Goal: Task Accomplishment & Management: Manage account settings

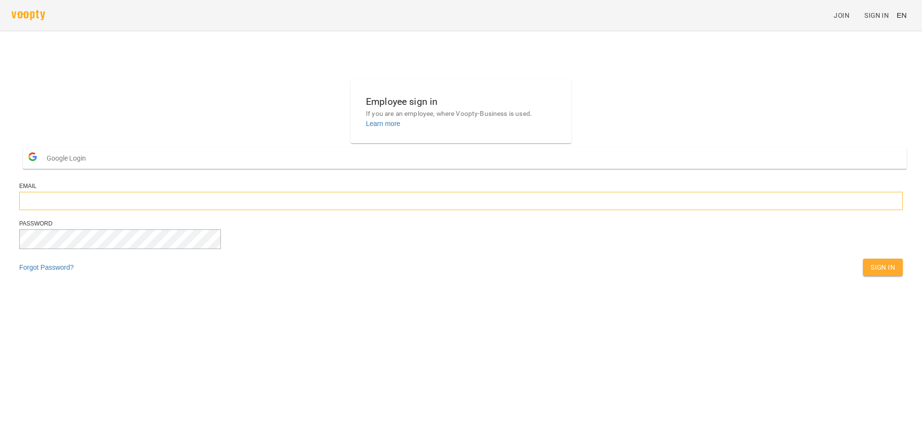
type input "**********"
click at [871, 273] on span "Sign In" at bounding box center [883, 267] width 25 height 12
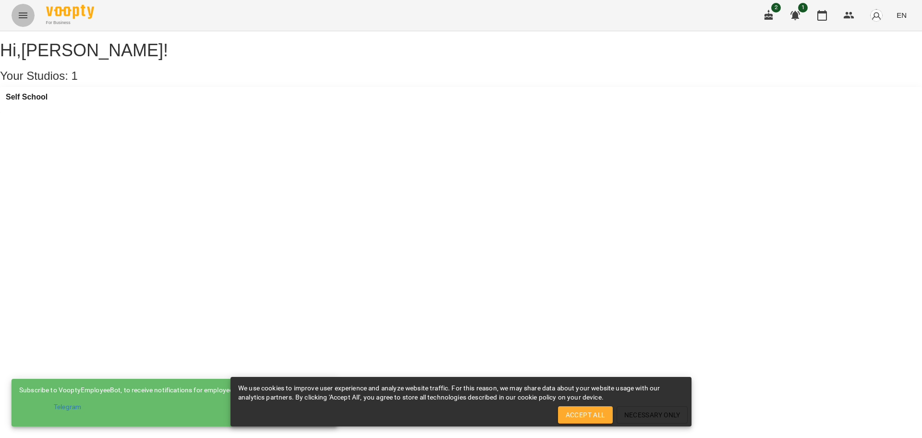
click at [26, 22] on button "Menu" at bounding box center [23, 15] width 23 height 23
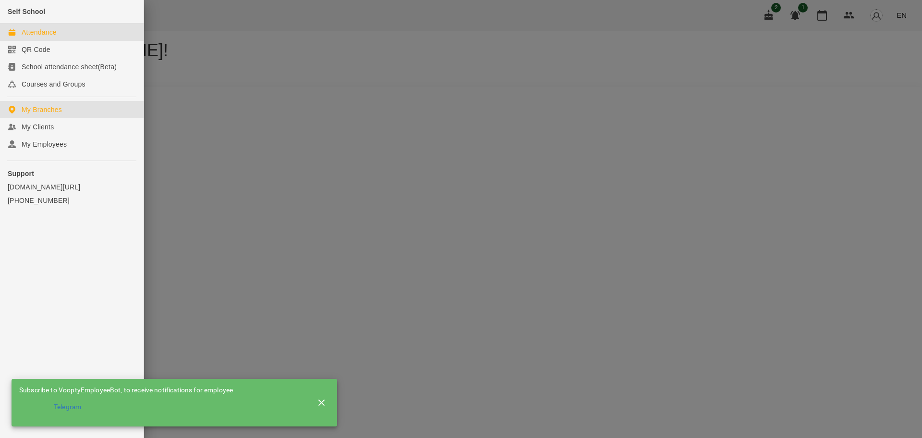
click at [65, 26] on link "Attendance" at bounding box center [72, 32] width 144 height 17
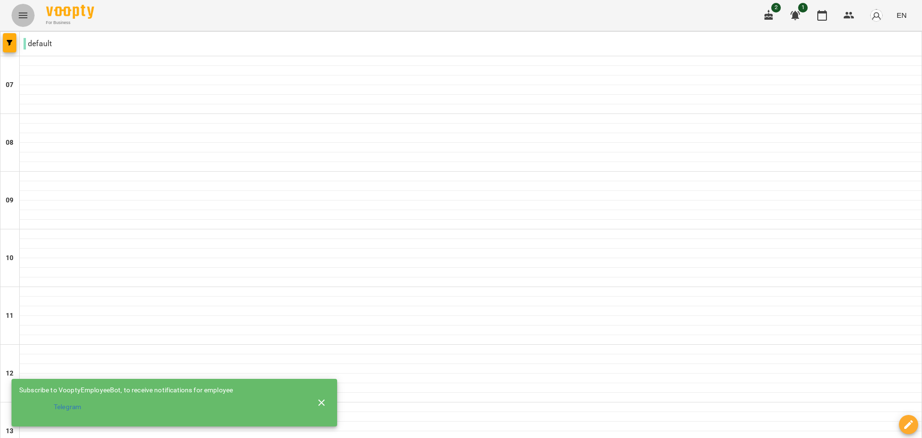
click at [22, 13] on icon "Menu" at bounding box center [23, 15] width 9 height 6
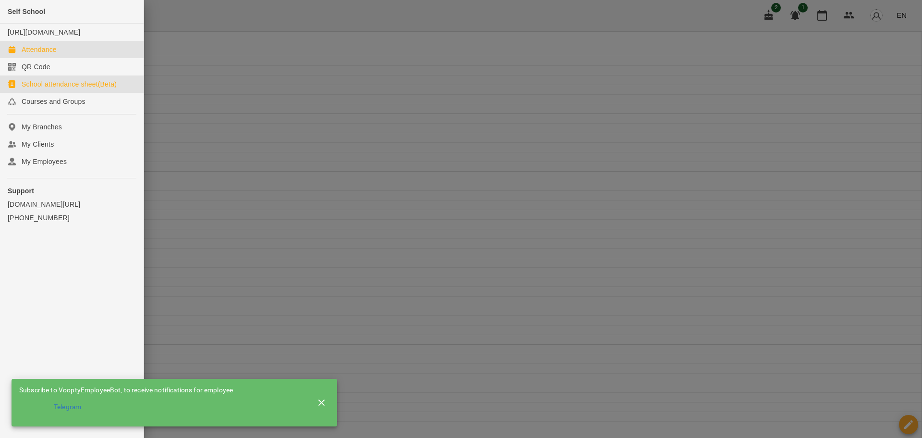
click at [34, 89] on div "School attendance sheet(Beta)" at bounding box center [69, 84] width 95 height 10
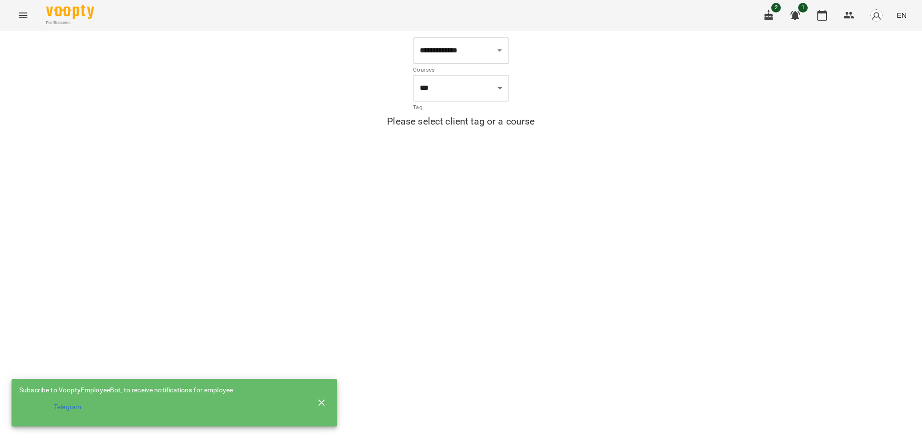
click at [326, 397] on icon "button" at bounding box center [322, 403] width 12 height 12
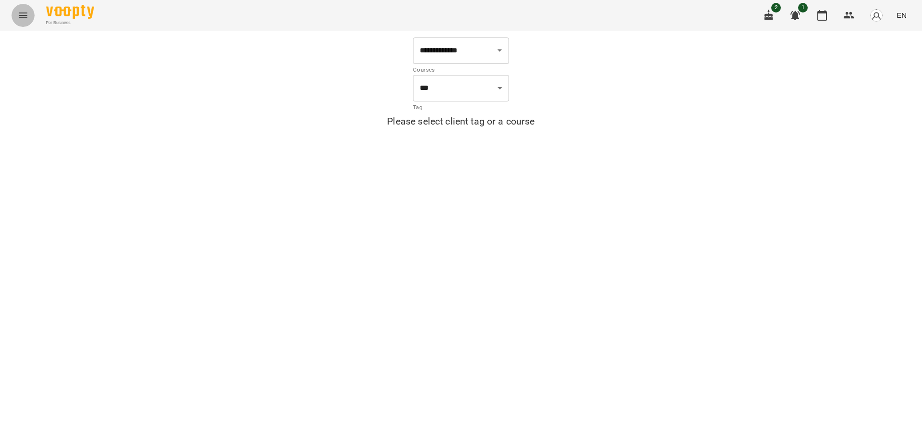
click at [20, 9] on button "Menu" at bounding box center [23, 15] width 23 height 23
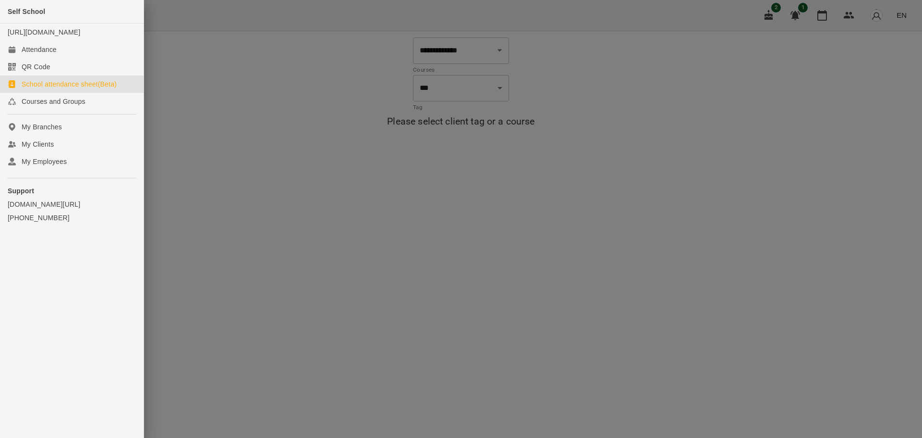
click at [363, 229] on div at bounding box center [461, 219] width 922 height 438
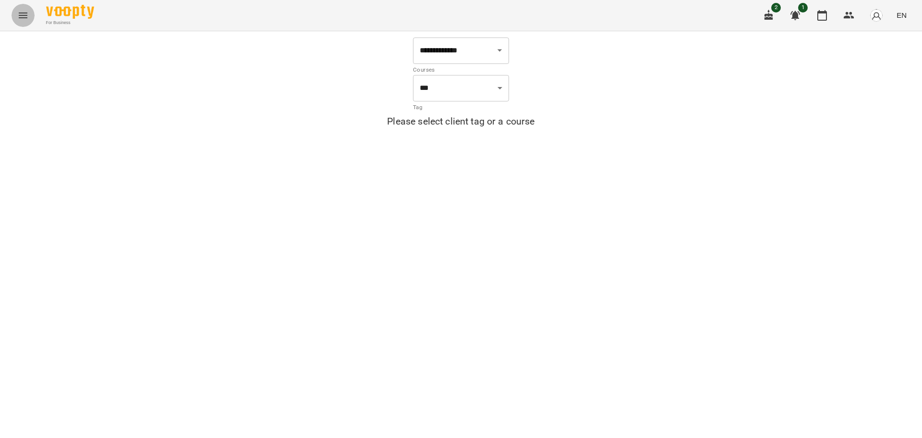
click at [23, 13] on icon "Menu" at bounding box center [23, 15] width 9 height 6
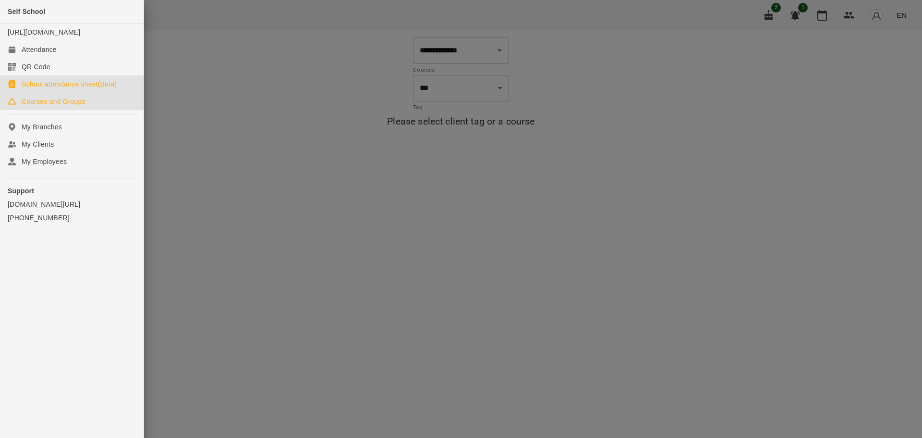
click at [56, 106] on div "Courses and Groups" at bounding box center [54, 102] width 64 height 10
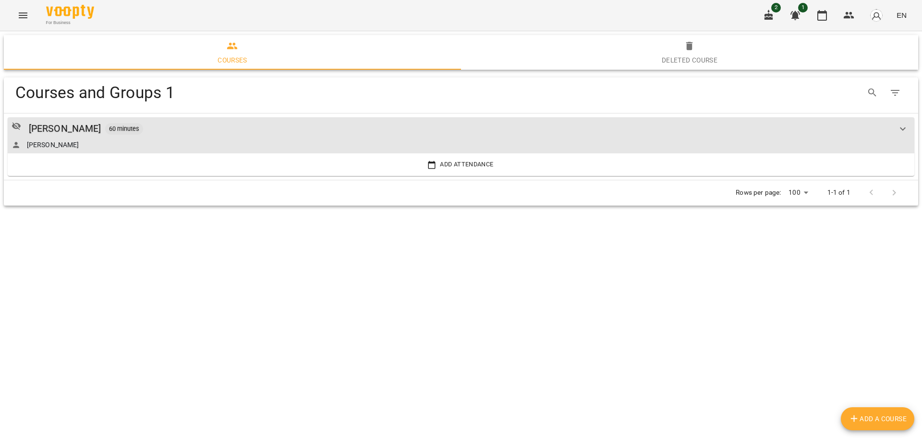
click at [56, 115] on td "[PERSON_NAME] 60 minutes [PERSON_NAME] attendance" at bounding box center [461, 146] width 915 height 66
click at [58, 126] on div "[PERSON_NAME]" at bounding box center [65, 128] width 73 height 15
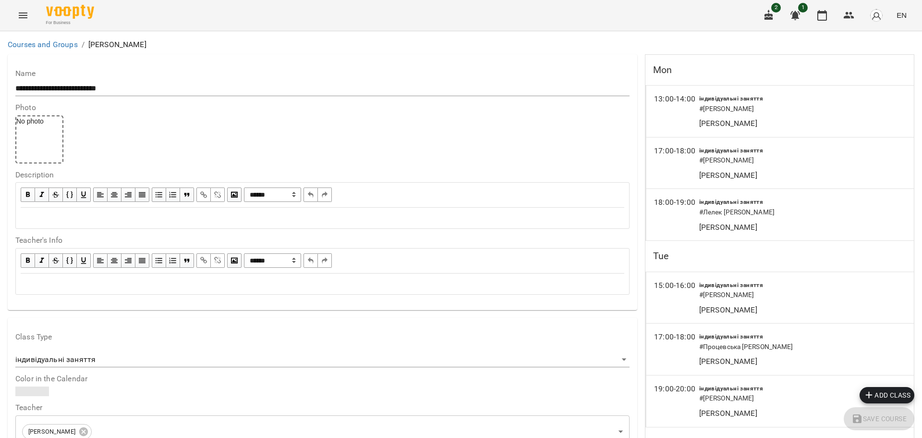
scroll to position [886, 0]
click at [25, 21] on icon "Menu" at bounding box center [23, 16] width 12 height 12
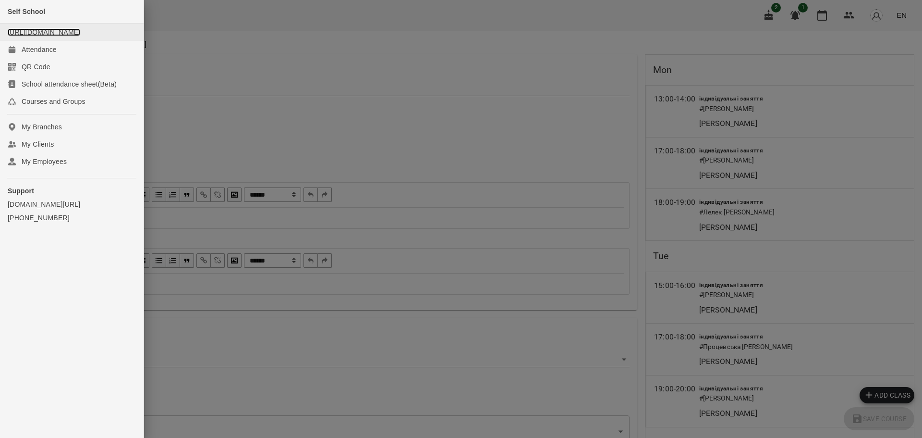
click at [23, 29] on link "[URL][DOMAIN_NAME]" at bounding box center [44, 32] width 73 height 8
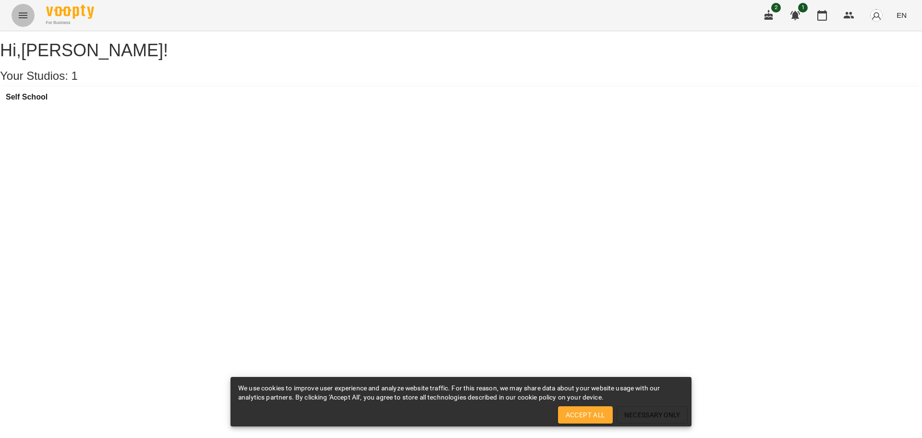
click at [24, 17] on icon "Menu" at bounding box center [23, 16] width 12 height 12
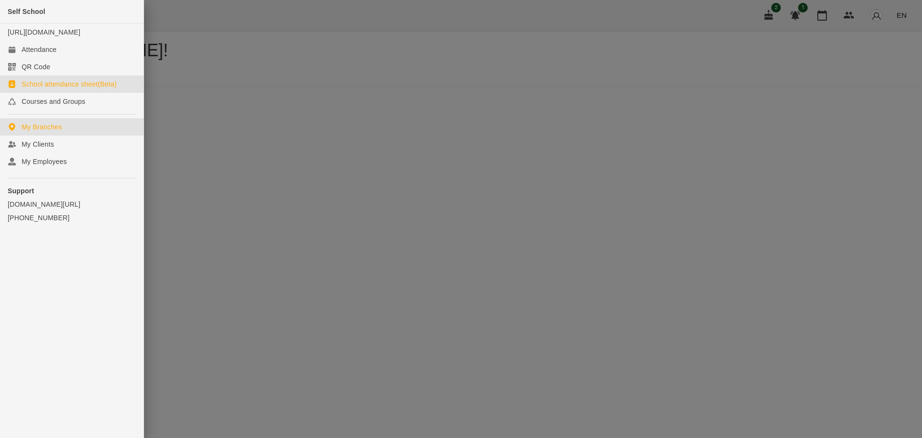
click at [39, 89] on div "School attendance sheet(Beta)" at bounding box center [69, 84] width 95 height 10
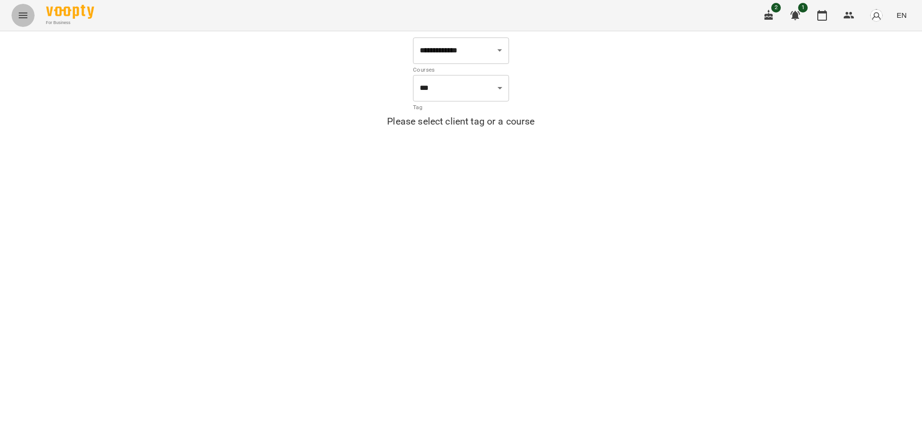
click at [14, 9] on button "Menu" at bounding box center [23, 15] width 23 height 23
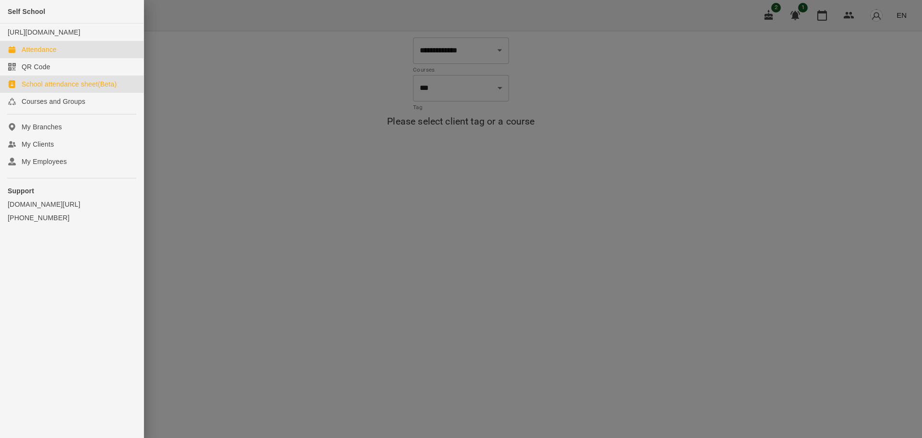
click at [31, 54] on div "Attendance" at bounding box center [39, 50] width 35 height 10
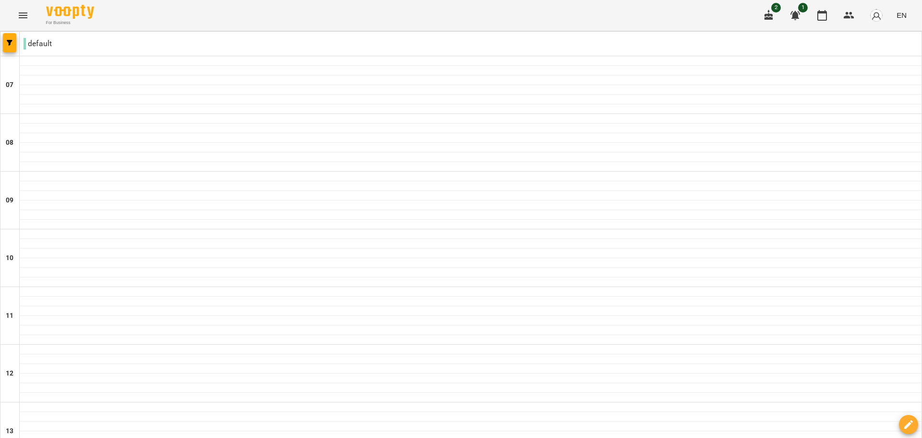
click at [33, 42] on p "default" at bounding box center [38, 44] width 28 height 12
click at [23, 14] on icon "Menu" at bounding box center [23, 16] width 12 height 12
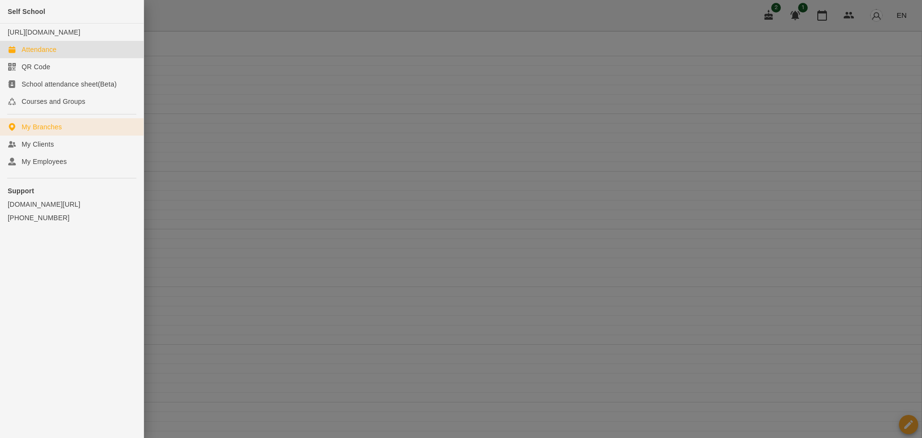
click at [44, 132] on div "My Branches" at bounding box center [42, 127] width 40 height 10
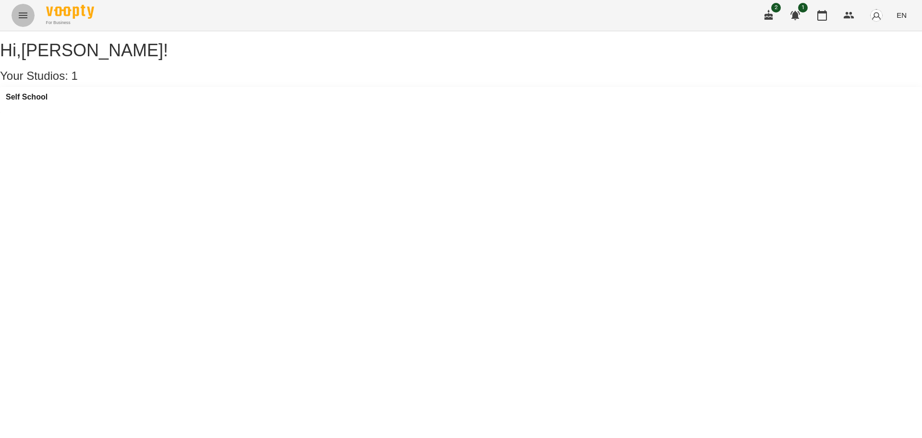
click at [20, 16] on icon "Menu" at bounding box center [23, 16] width 12 height 12
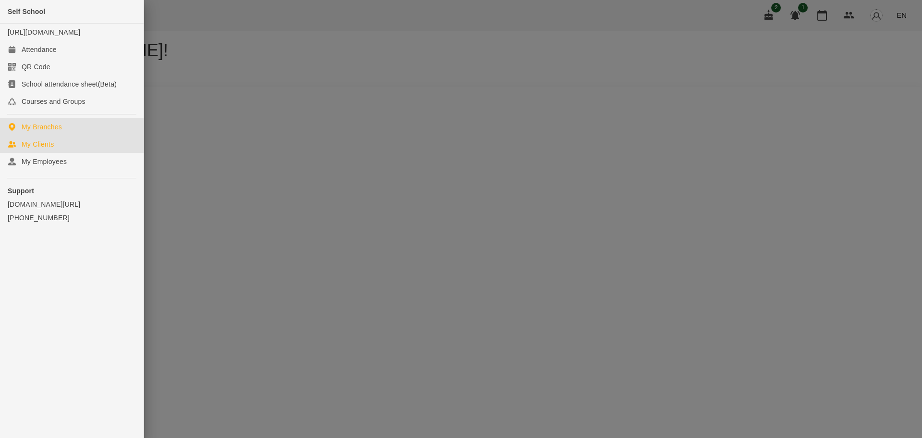
click at [38, 149] on div "My Clients" at bounding box center [38, 144] width 32 height 10
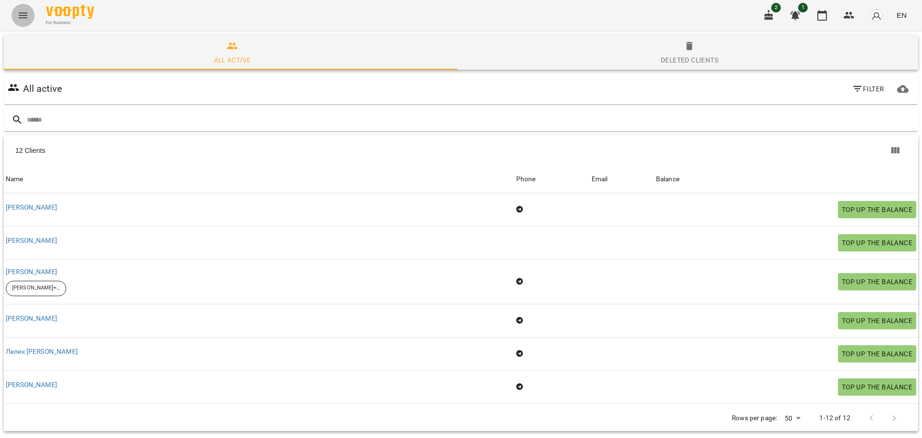
click at [23, 14] on icon "Menu" at bounding box center [23, 16] width 12 height 12
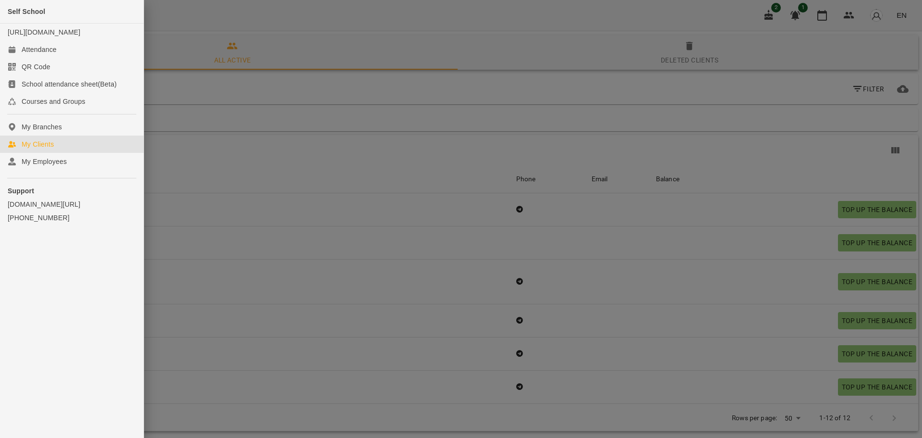
click at [597, 16] on div at bounding box center [461, 219] width 922 height 438
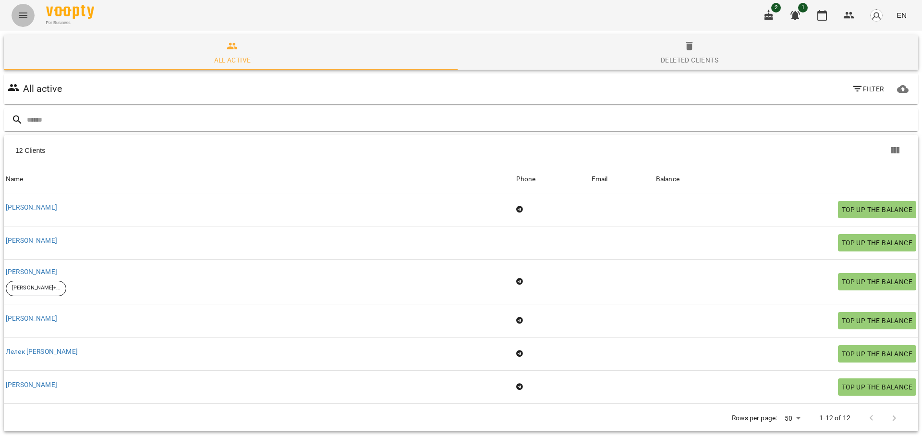
click at [24, 19] on icon "Menu" at bounding box center [23, 16] width 12 height 12
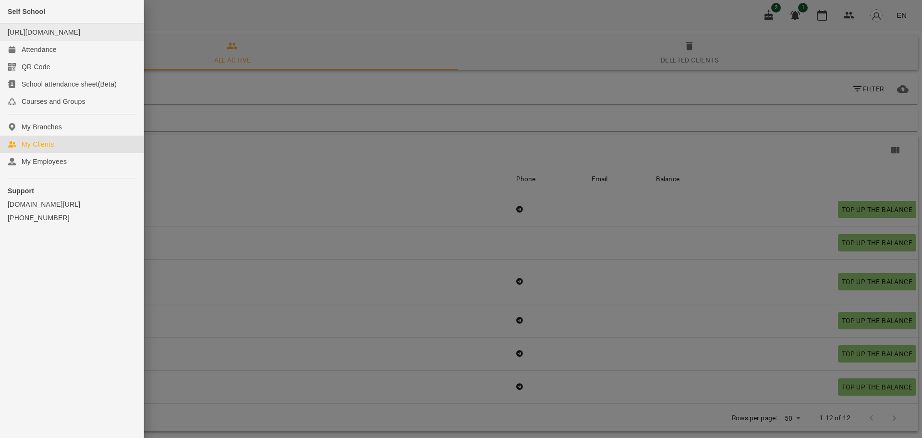
click at [80, 37] on div "[URL][DOMAIN_NAME]" at bounding box center [44, 32] width 73 height 10
click at [35, 54] on div "Attendance" at bounding box center [39, 50] width 35 height 10
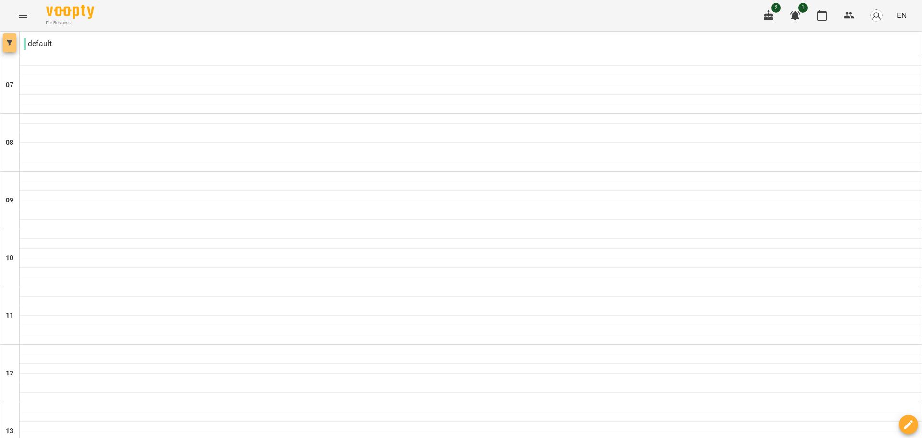
click at [12, 43] on span "button" at bounding box center [9, 43] width 13 height 6
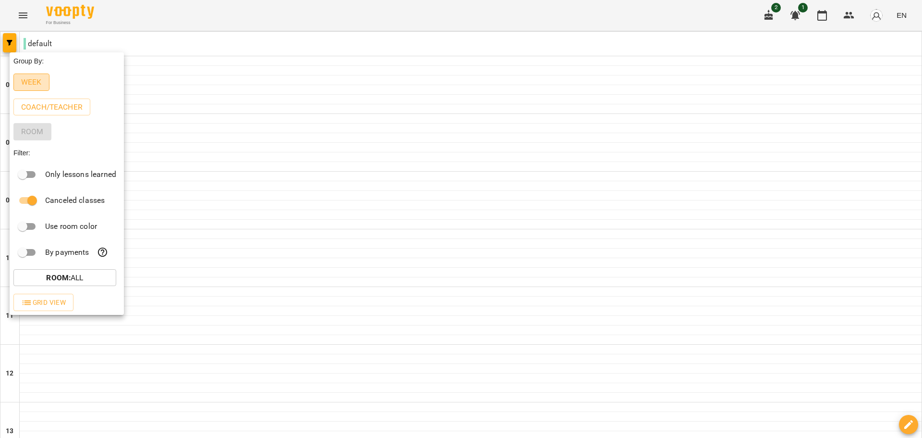
click at [38, 84] on p "Week" at bounding box center [31, 82] width 21 height 12
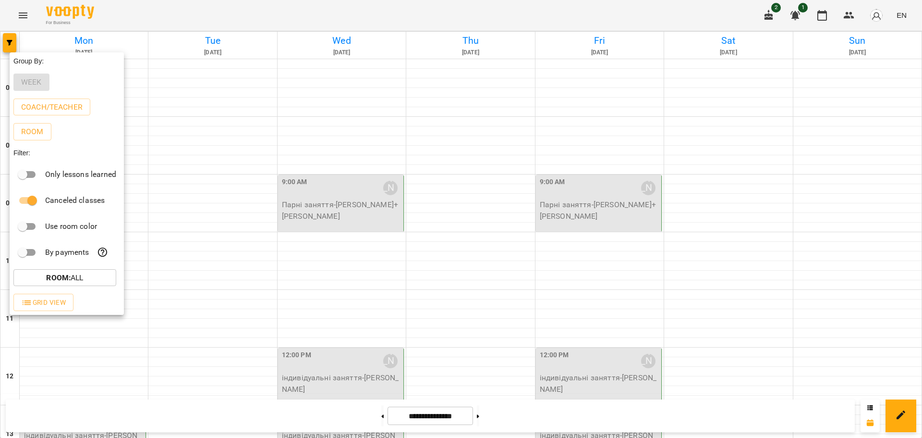
click at [132, 11] on div at bounding box center [461, 219] width 922 height 438
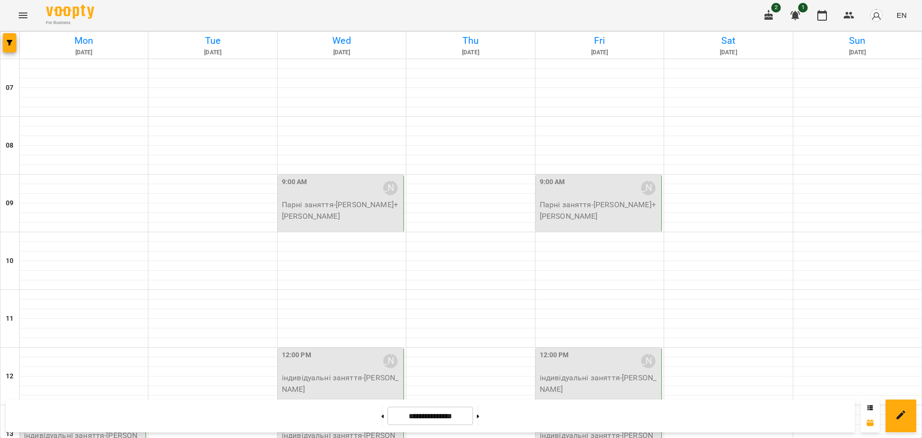
scroll to position [137, 0]
click at [24, 14] on icon "Menu" at bounding box center [23, 16] width 12 height 12
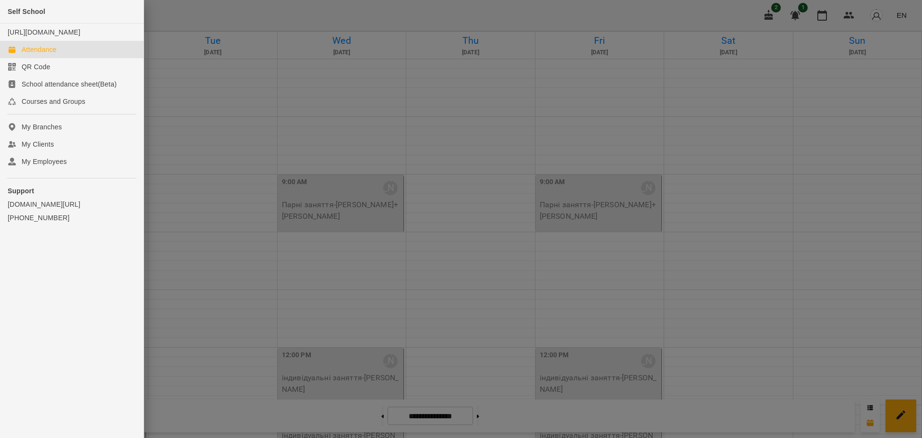
click at [24, 14] on span "Self School" at bounding box center [26, 12] width 37 height 8
click at [175, 10] on div at bounding box center [461, 219] width 922 height 438
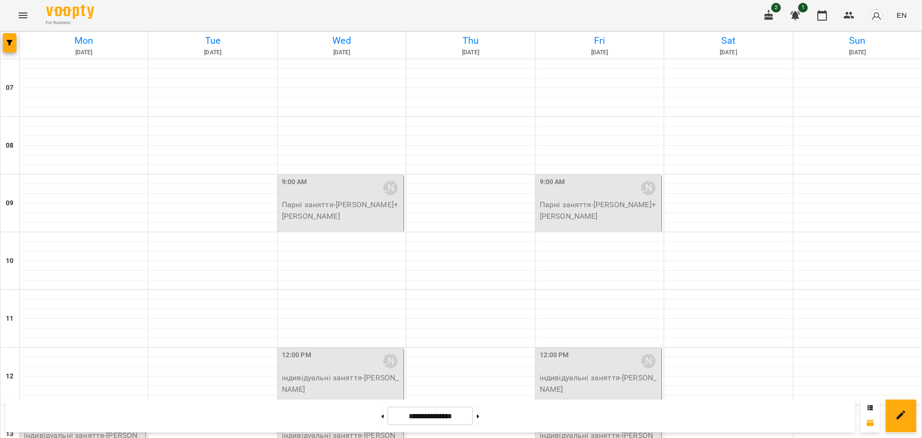
scroll to position [491, 0]
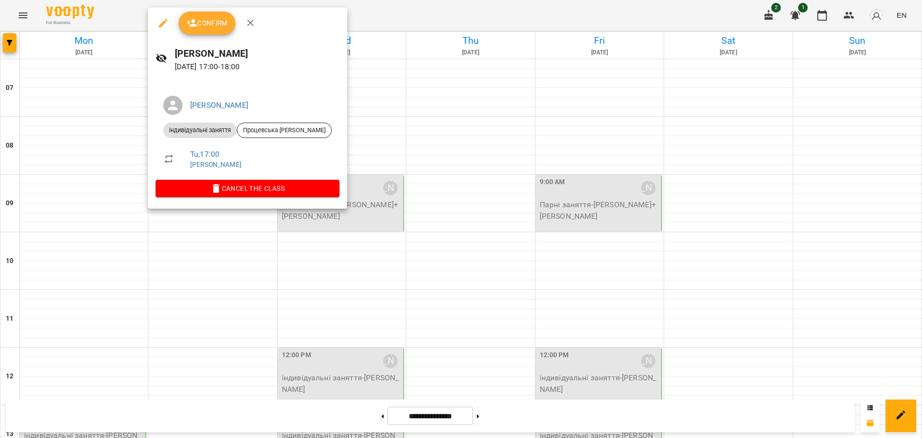
click at [202, 249] on div at bounding box center [461, 219] width 922 height 438
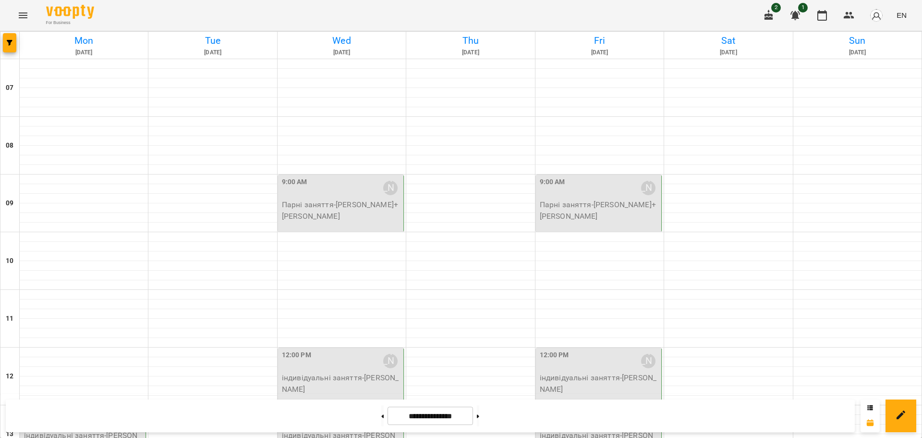
select select "**********"
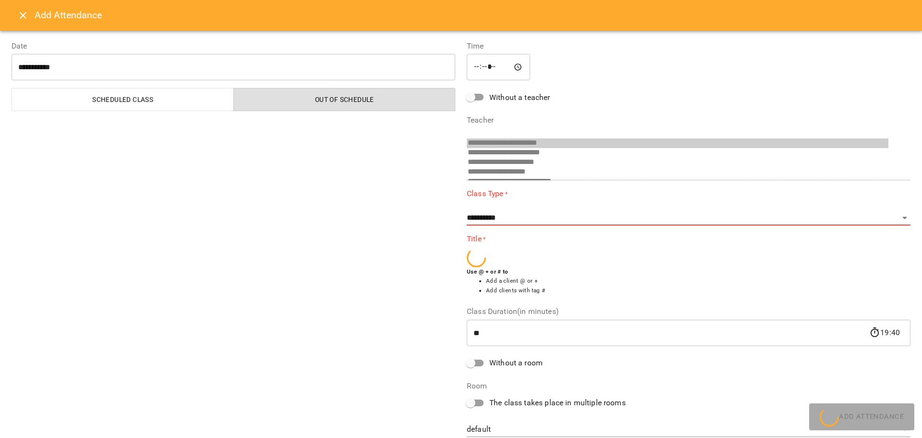
scroll to position [25, 0]
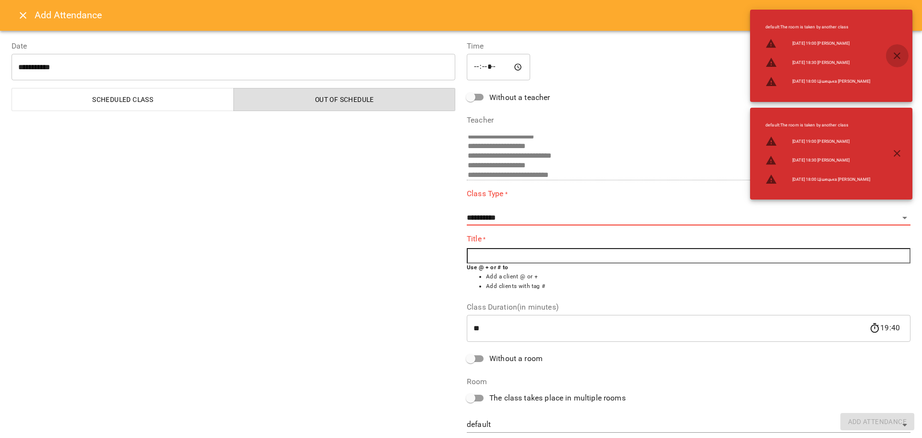
click at [902, 56] on icon "button" at bounding box center [898, 56] width 12 height 12
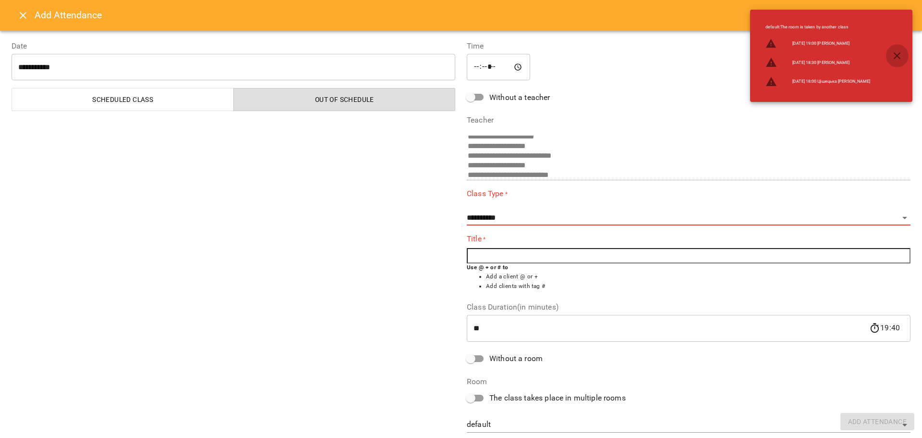
click at [897, 52] on icon "button" at bounding box center [898, 56] width 12 height 12
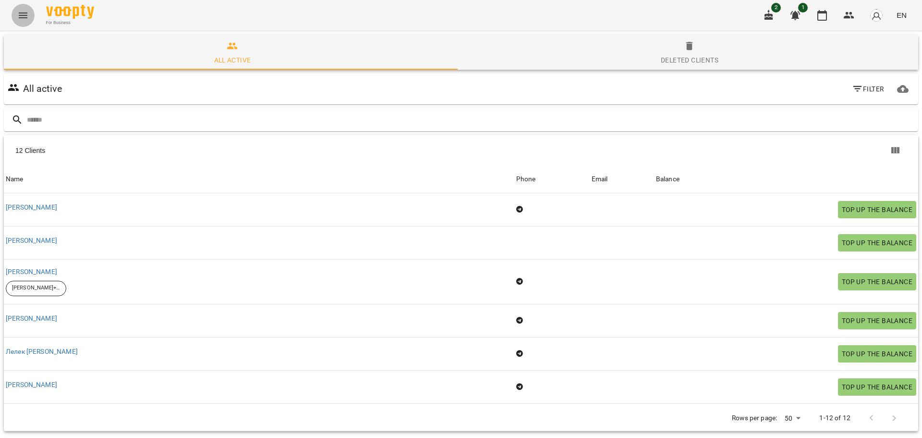
click at [21, 14] on icon "Menu" at bounding box center [23, 16] width 12 height 12
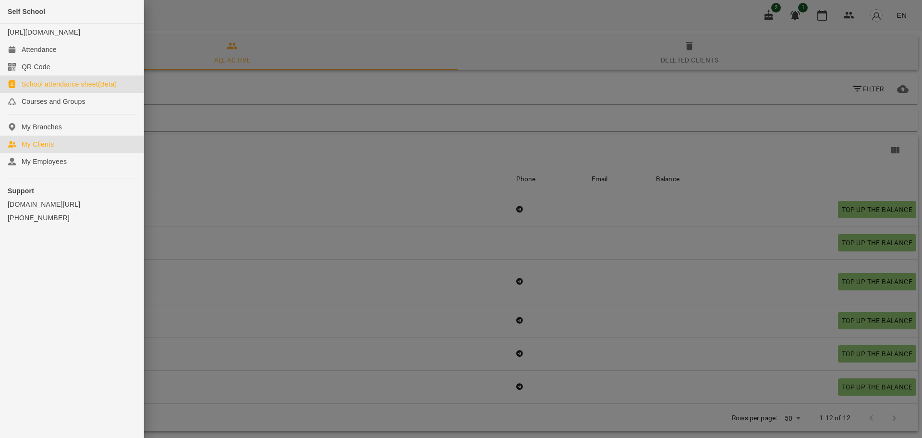
click at [39, 89] on div "School attendance sheet(Beta)" at bounding box center [69, 84] width 95 height 10
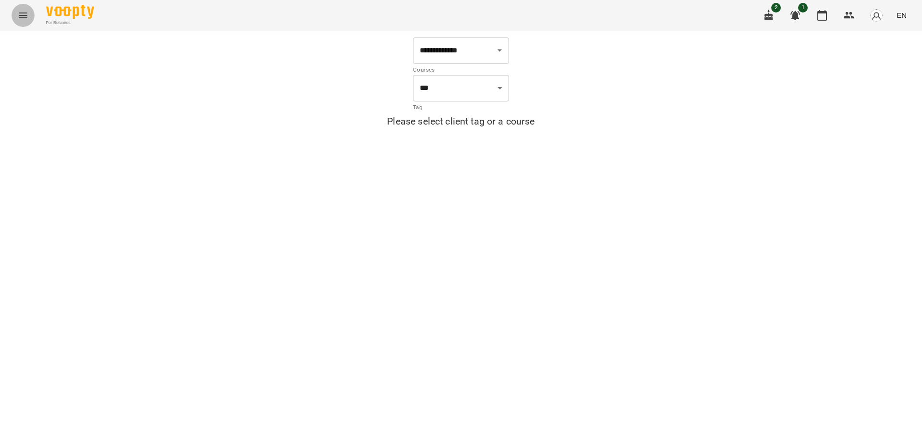
click at [23, 15] on icon "Menu" at bounding box center [23, 16] width 12 height 12
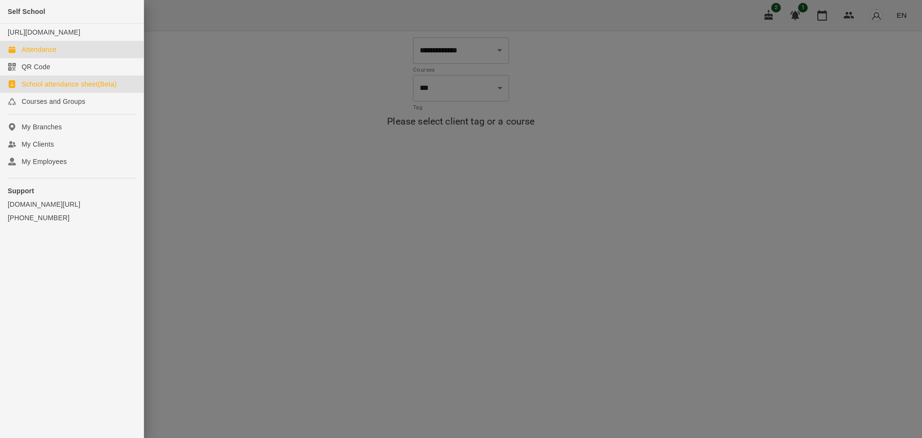
click at [23, 54] on div "Attendance" at bounding box center [39, 50] width 35 height 10
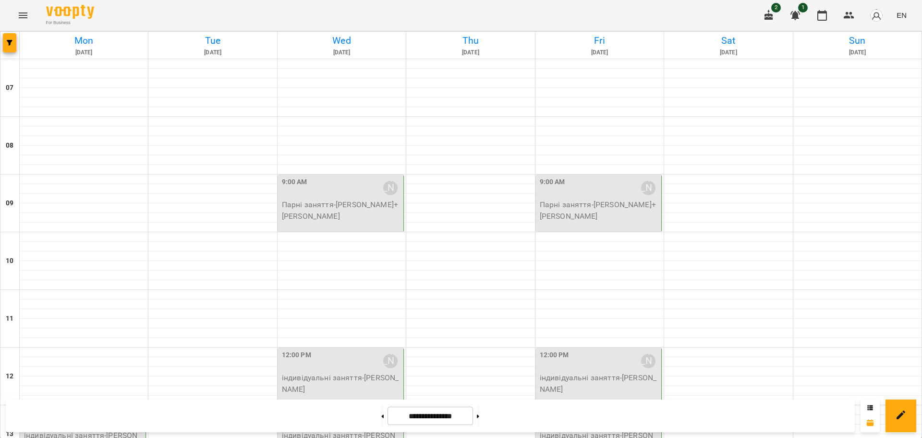
scroll to position [428, 0]
click at [381, 419] on button at bounding box center [382, 415] width 2 height 21
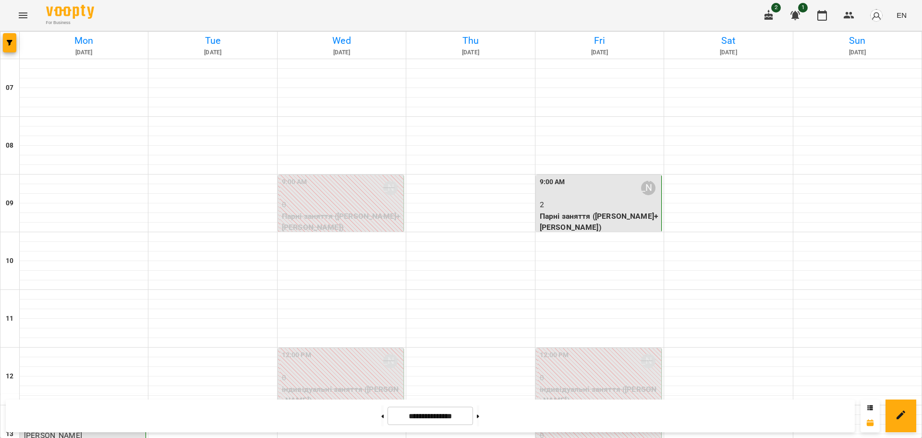
scroll to position [586, 0]
click at [381, 417] on button at bounding box center [382, 415] width 2 height 21
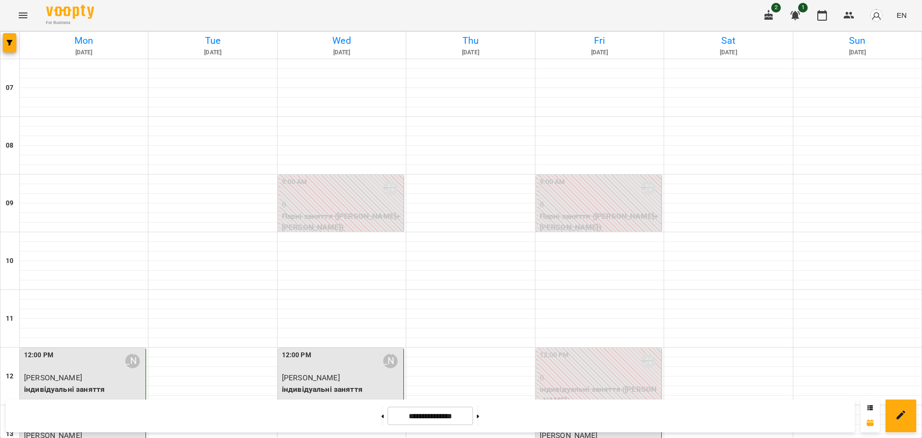
scroll to position [295, 0]
click at [381, 413] on button at bounding box center [382, 415] width 2 height 21
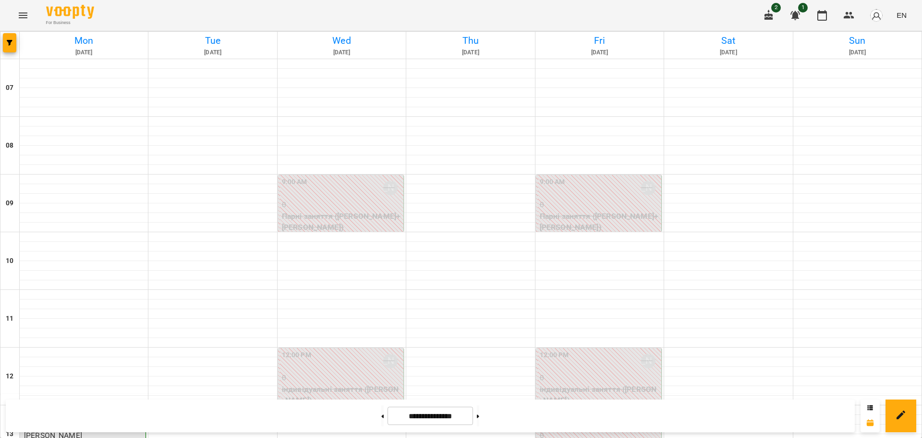
scroll to position [416, 0]
click at [479, 412] on button at bounding box center [478, 415] width 2 height 21
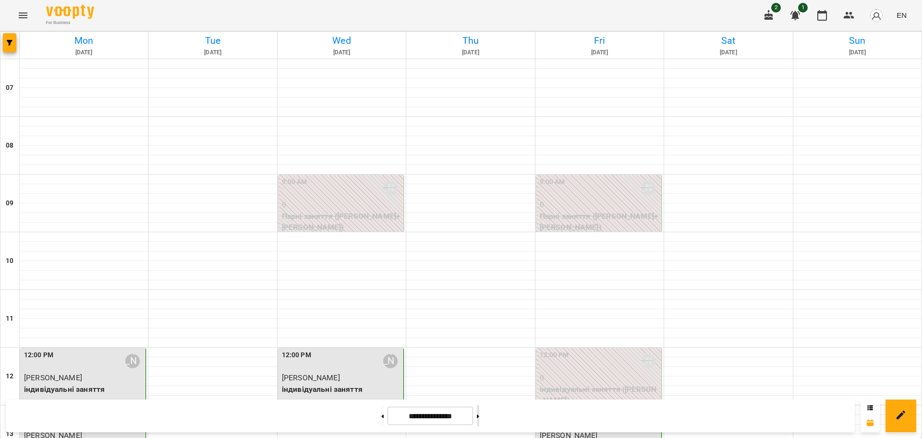
click at [479, 412] on button at bounding box center [478, 415] width 2 height 21
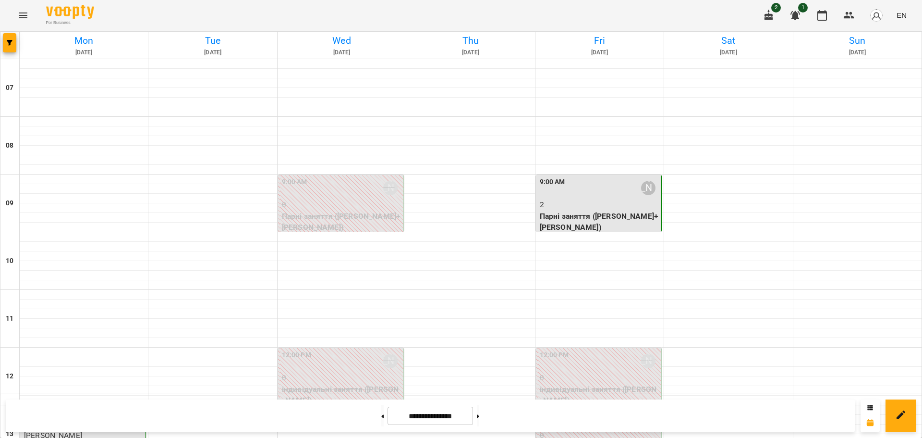
scroll to position [5, 0]
click at [479, 418] on button at bounding box center [478, 415] width 2 height 21
type input "**********"
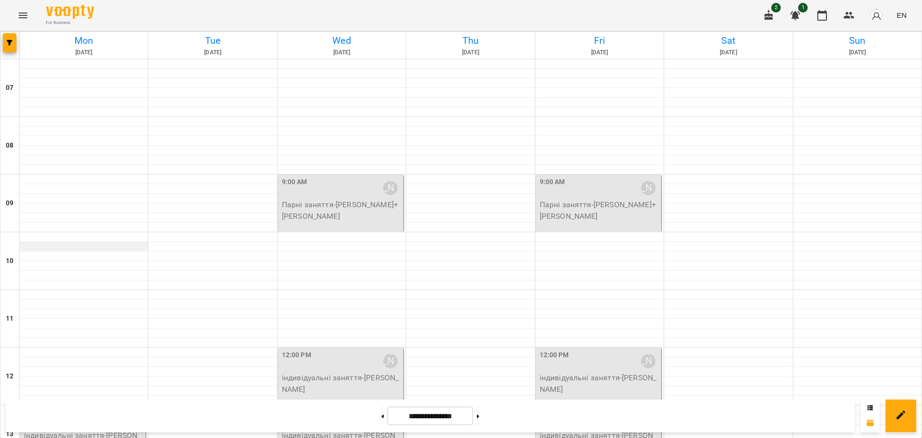
scroll to position [184, 0]
click at [86, 407] on div "1:00 PM Білинець Магдалина Василівна" at bounding box center [84, 418] width 120 height 22
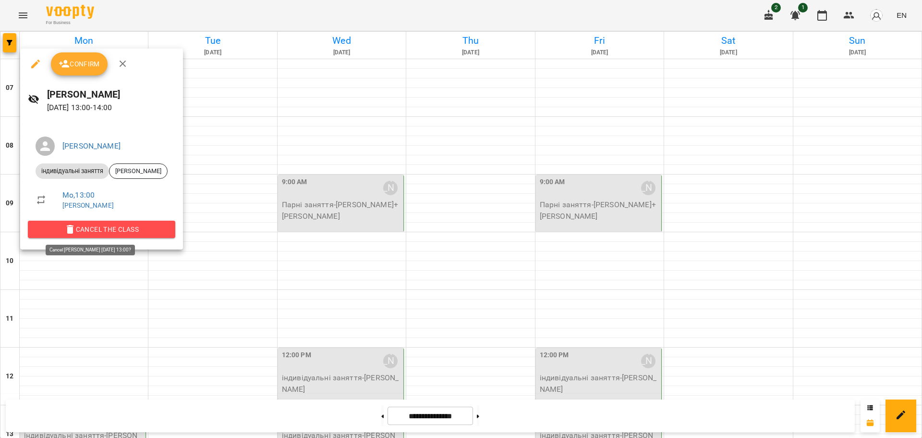
click at [99, 227] on span "Cancel the class" at bounding box center [102, 229] width 132 height 12
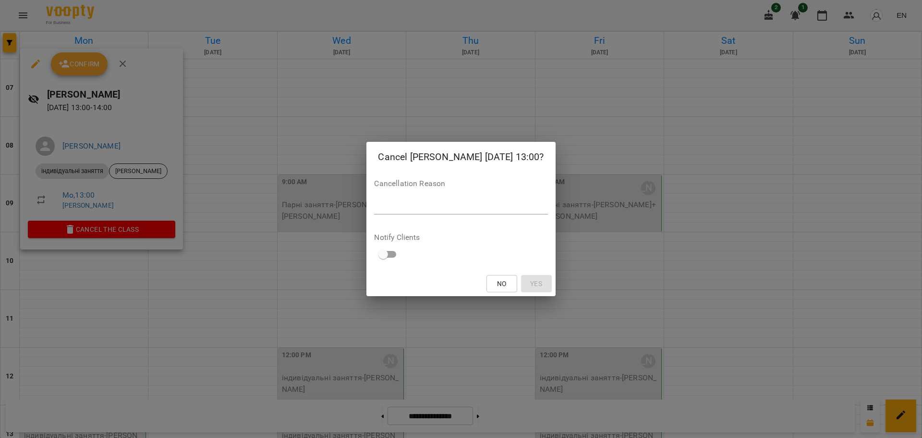
click at [374, 215] on div "Cancellation Reason *" at bounding box center [460, 199] width 173 height 38
click at [374, 205] on textarea at bounding box center [460, 206] width 173 height 9
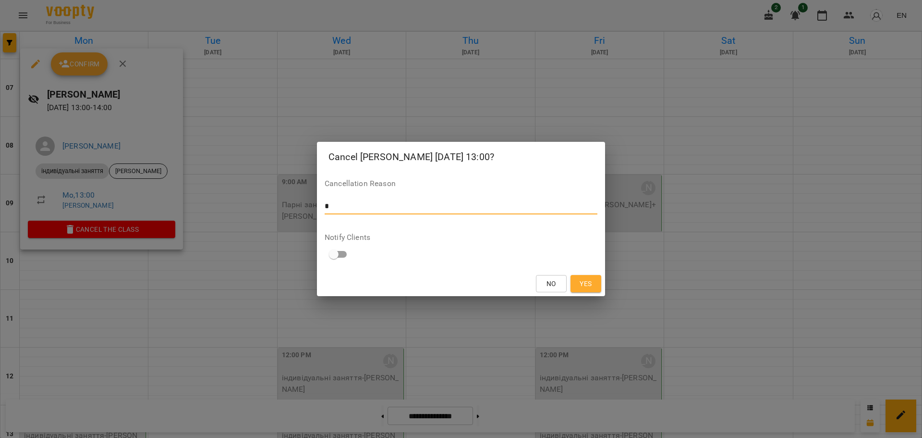
type textarea "*"
click at [602, 286] on div "No Yes" at bounding box center [461, 283] width 288 height 25
click at [595, 286] on button "Yes" at bounding box center [586, 283] width 31 height 17
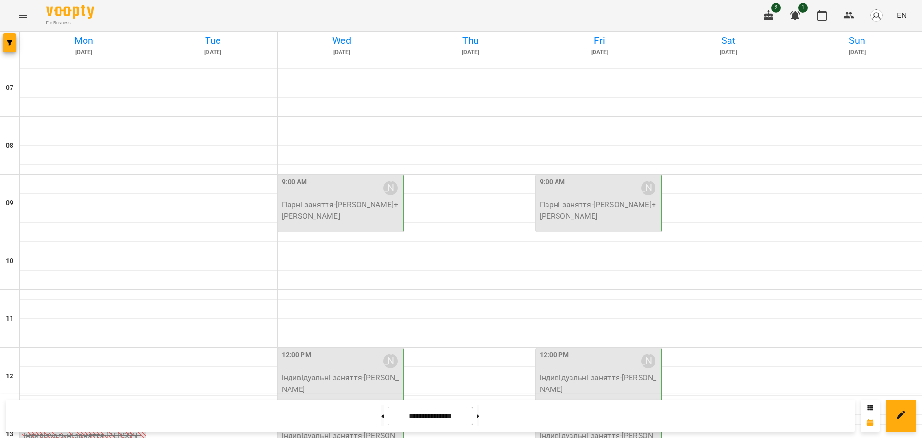
scroll to position [464, 0]
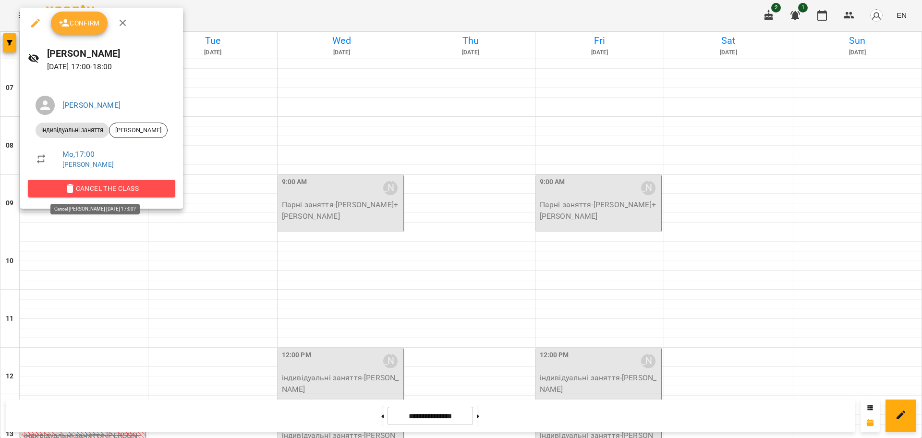
click at [107, 192] on span "Cancel the class" at bounding box center [102, 189] width 132 height 12
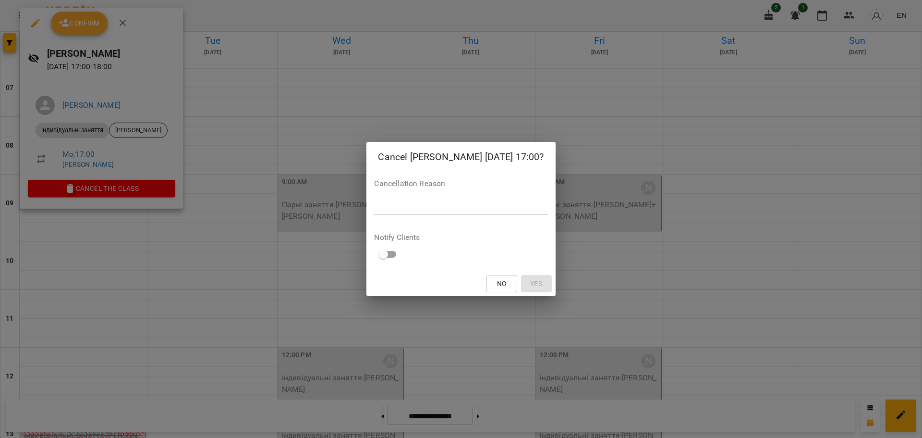
click at [487, 197] on div "Cancellation Reason *" at bounding box center [460, 199] width 173 height 38
click at [483, 203] on textarea at bounding box center [460, 206] width 173 height 9
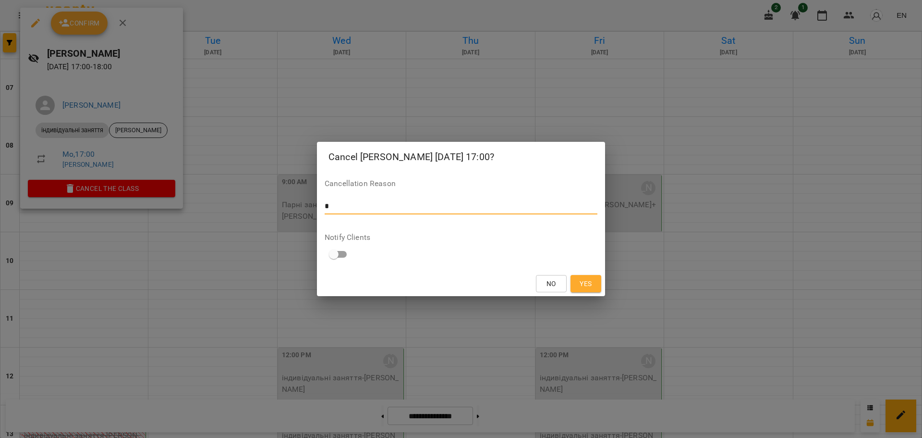
type textarea "*"
click at [584, 278] on span "Yes" at bounding box center [586, 284] width 12 height 12
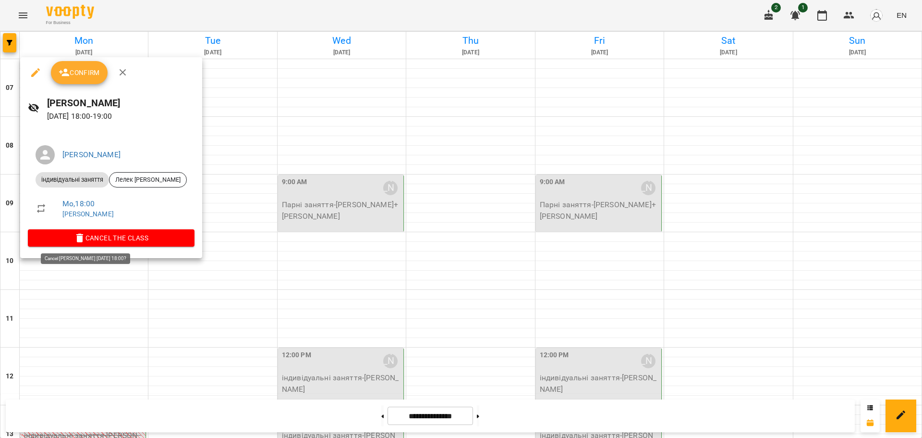
click at [172, 233] on span "Cancel the class" at bounding box center [111, 238] width 151 height 12
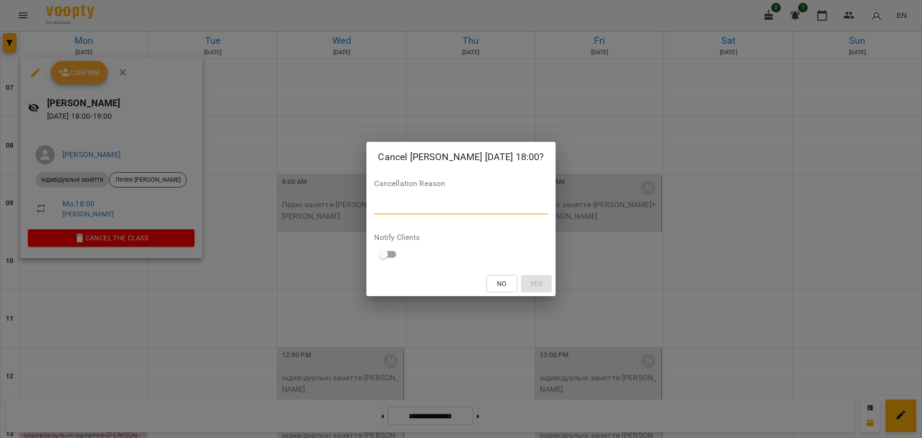
click at [433, 204] on textarea at bounding box center [460, 206] width 173 height 9
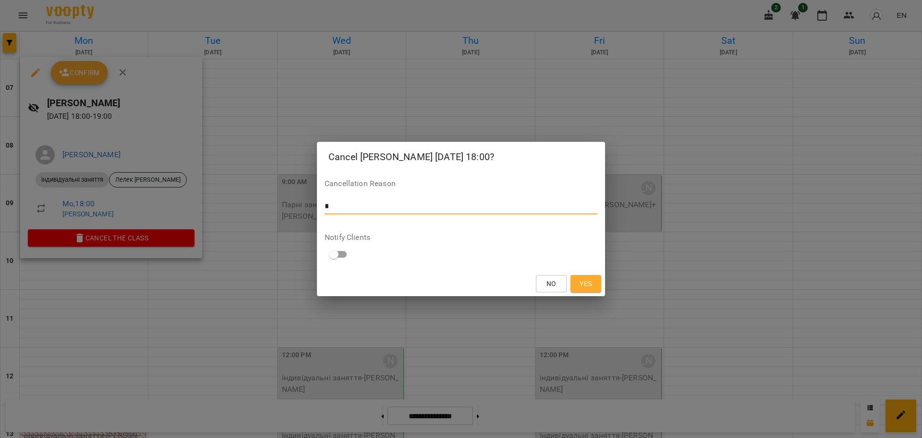
type textarea "*"
click at [590, 281] on span "Yes" at bounding box center [586, 284] width 12 height 12
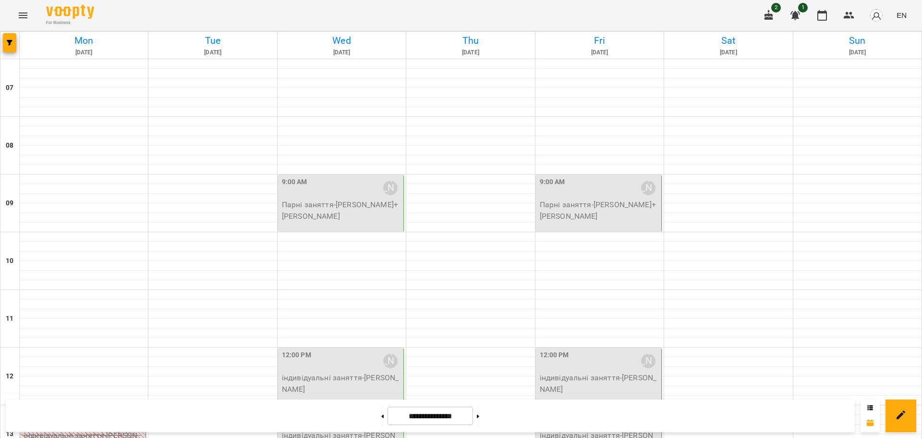
scroll to position [587, 0]
click at [381, 418] on button at bounding box center [382, 415] width 2 height 21
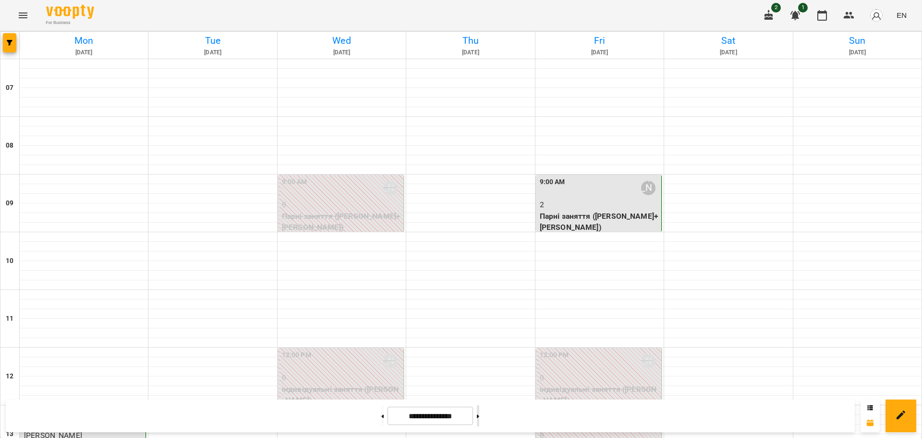
click at [479, 413] on button at bounding box center [478, 415] width 2 height 21
type input "**********"
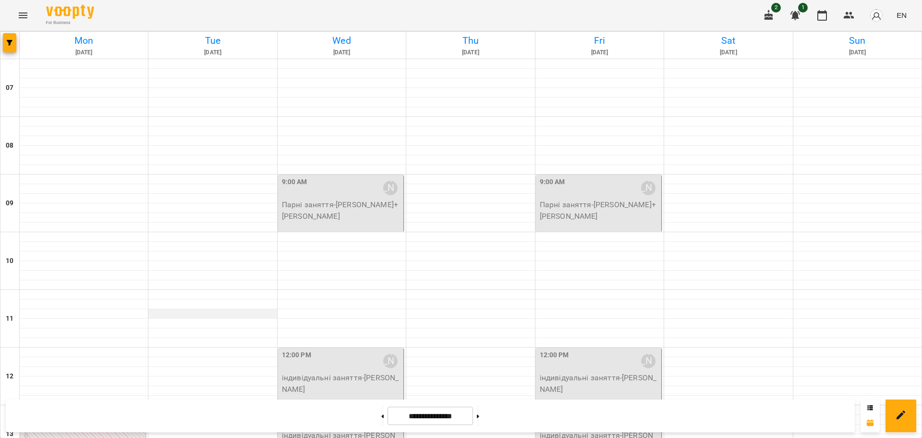
scroll to position [0, 0]
